Goal: Task Accomplishment & Management: Complete application form

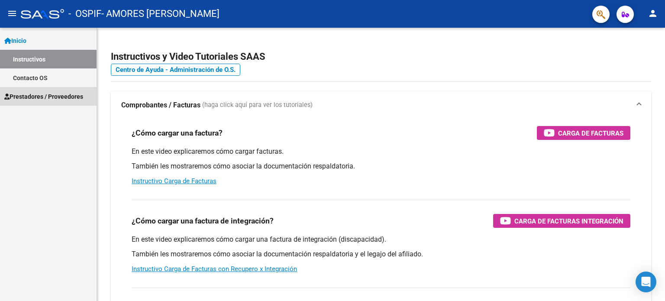
click at [66, 96] on span "Prestadores / Proveedores" at bounding box center [43, 97] width 79 height 10
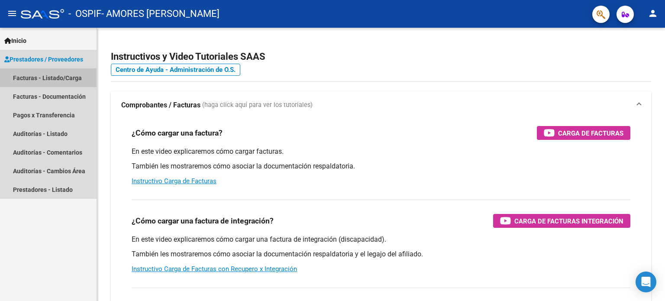
click at [46, 80] on link "Facturas - Listado/Carga" at bounding box center [48, 77] width 97 height 19
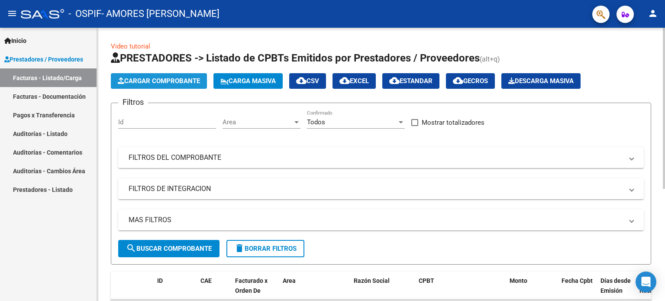
click at [194, 87] on button "Cargar Comprobante" at bounding box center [159, 81] width 96 height 16
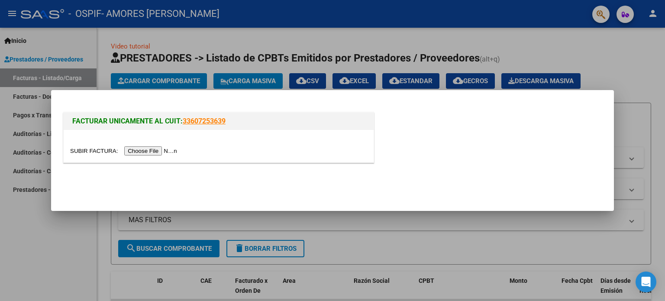
click at [156, 151] on input "file" at bounding box center [125, 150] width 110 height 9
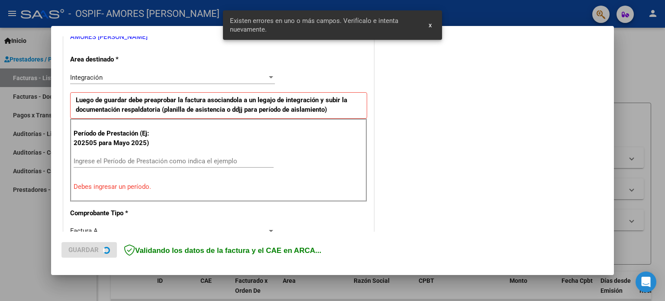
scroll to position [187, 0]
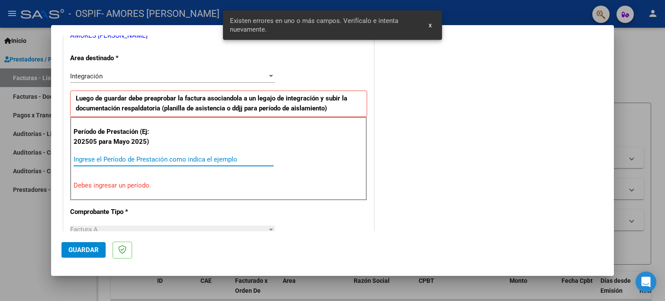
click at [162, 157] on input "Ingrese el Período de Prestación como indica el ejemplo" at bounding box center [174, 159] width 200 height 8
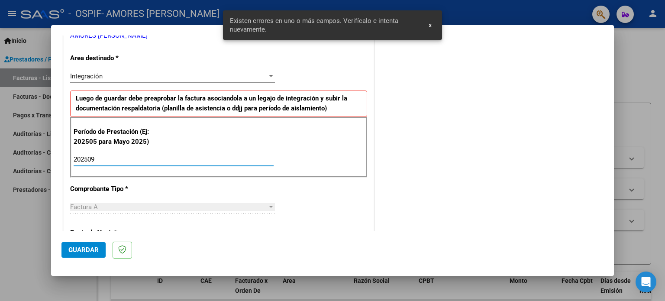
type input "202509"
click at [95, 252] on span "Guardar" at bounding box center [83, 250] width 30 height 8
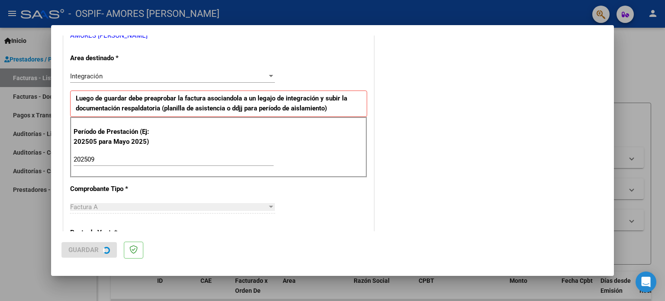
scroll to position [0, 0]
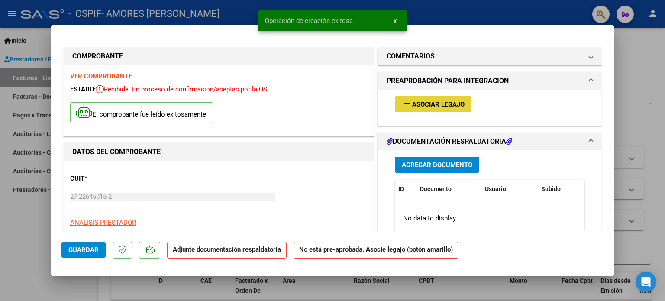
click at [426, 104] on span "Asociar Legajo" at bounding box center [438, 104] width 52 height 8
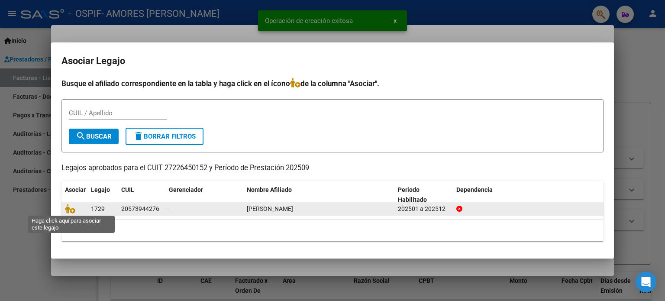
click at [75, 207] on span at bounding box center [71, 209] width 13 height 7
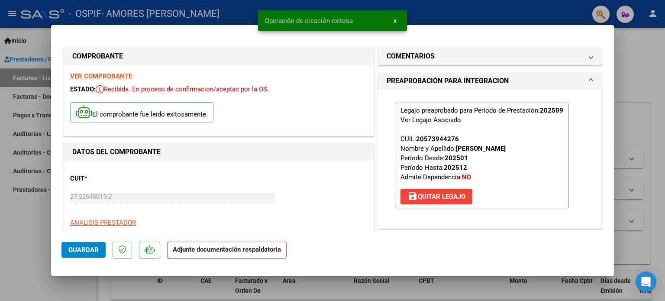
click at [70, 207] on div "27-22645015-2 Ingresar CUIT" at bounding box center [172, 200] width 205 height 21
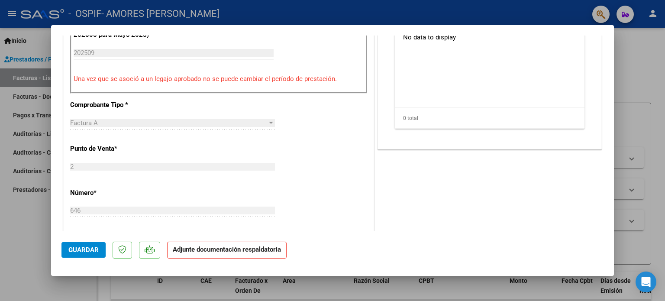
scroll to position [194, 0]
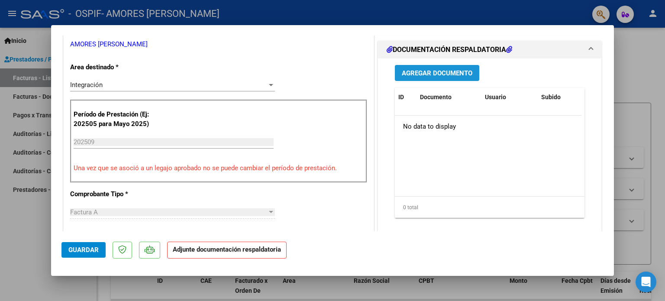
click at [422, 74] on span "Agregar Documento" at bounding box center [437, 73] width 71 height 8
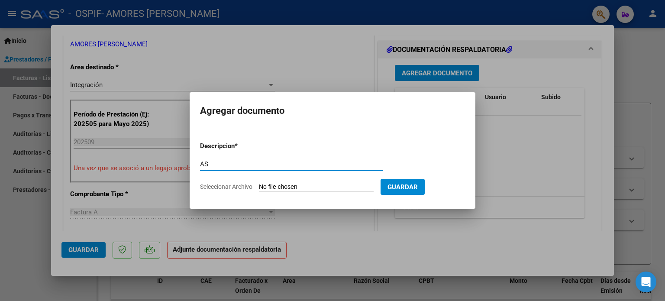
type input "A"
type input "asistencia"
click at [259, 183] on input "Seleccionar Archivo" at bounding box center [316, 187] width 115 height 8
type input "C:\fakepath\Asistencia Coronel [PERSON_NAME] [DATE].pdf"
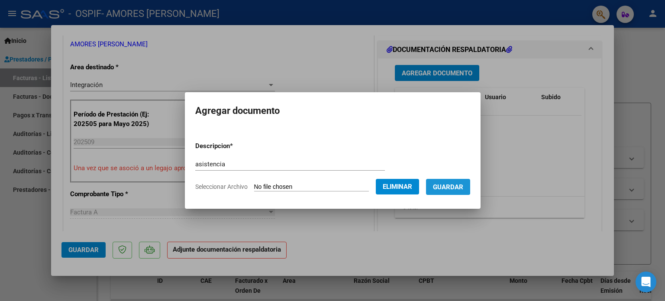
click at [453, 184] on span "Guardar" at bounding box center [448, 187] width 30 height 8
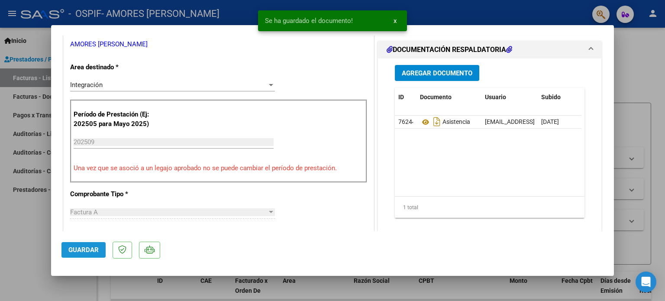
click at [84, 246] on span "Guardar" at bounding box center [83, 250] width 30 height 8
click at [33, 254] on div at bounding box center [332, 150] width 665 height 301
type input "$ 0,00"
